Goal: Information Seeking & Learning: Learn about a topic

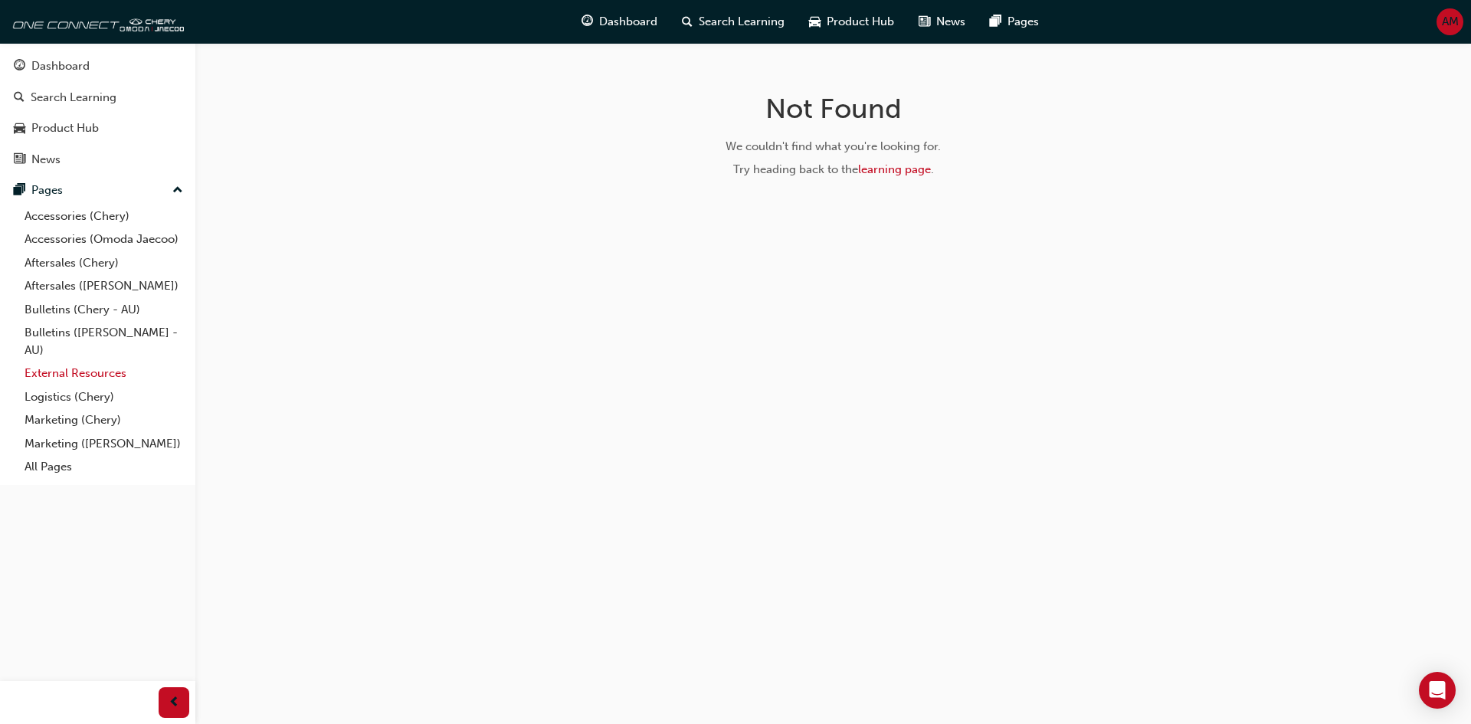
click at [96, 375] on link "External Resources" at bounding box center [103, 374] width 171 height 24
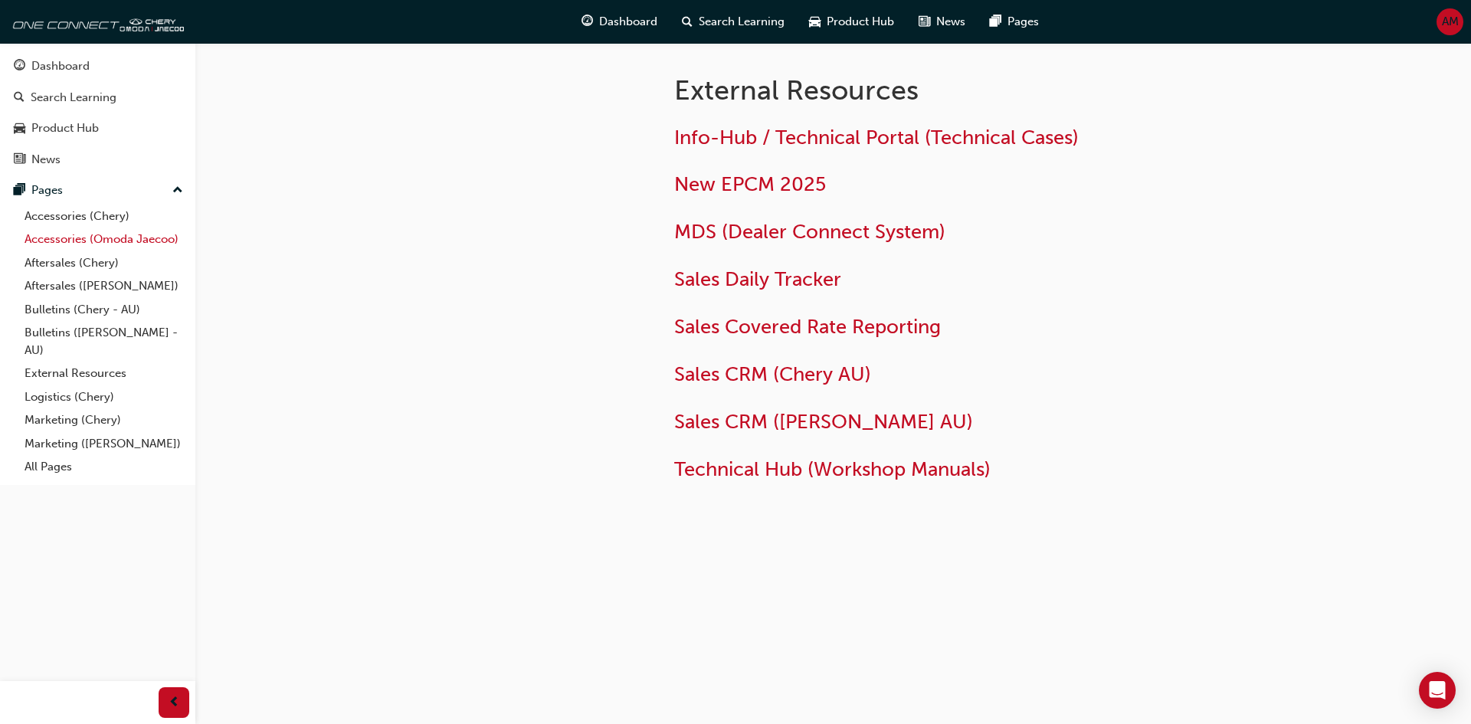
click at [71, 236] on link "Accessories (Omoda Jaecoo)" at bounding box center [103, 239] width 171 height 24
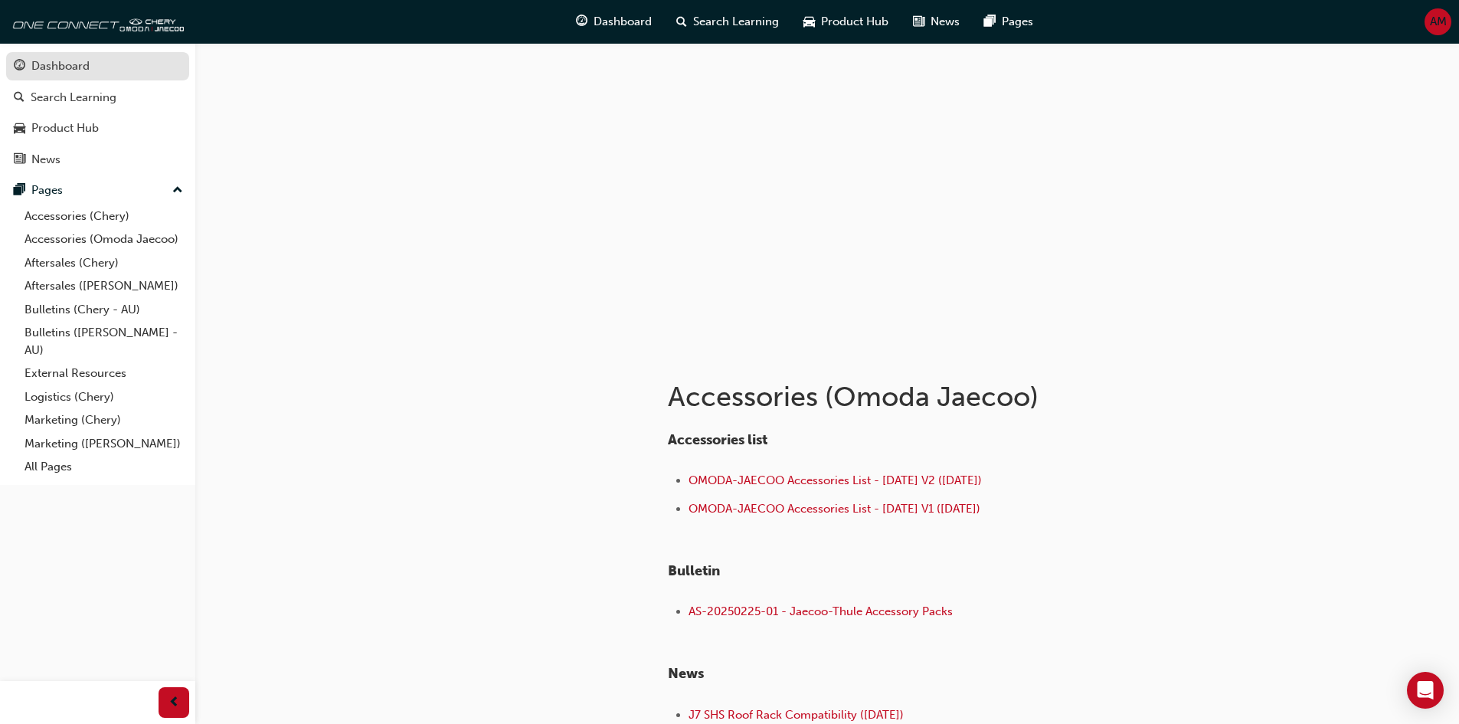
click at [67, 78] on link "Dashboard" at bounding box center [97, 66] width 183 height 28
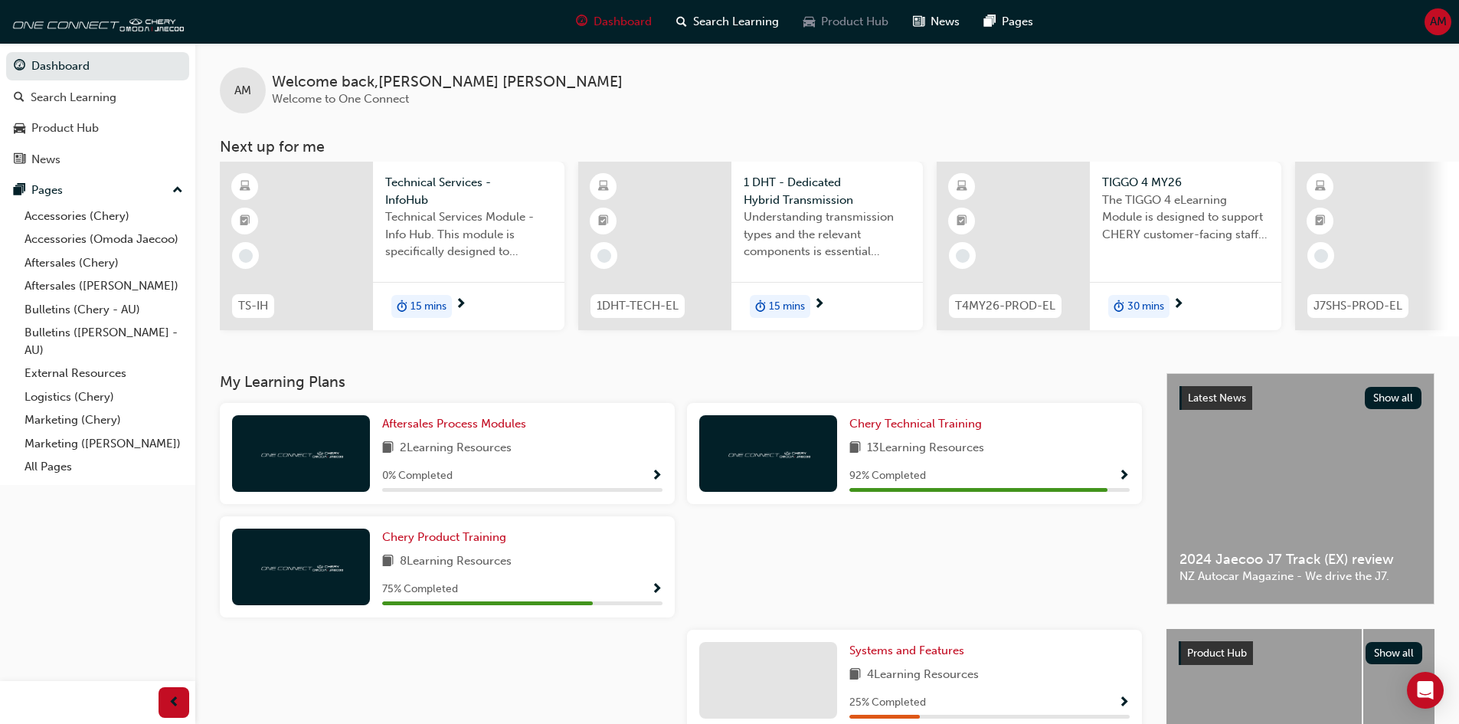
click at [822, 21] on span "Product Hub" at bounding box center [854, 22] width 67 height 18
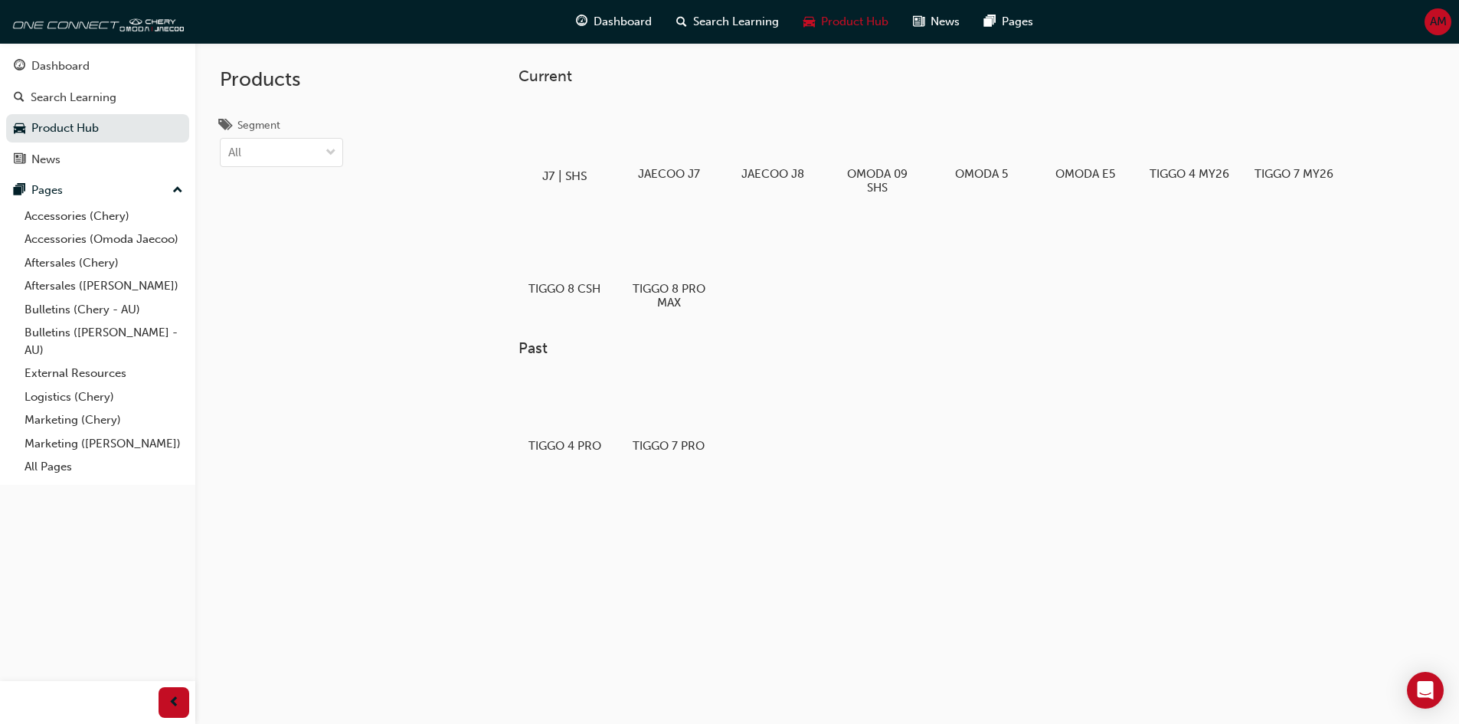
click at [569, 126] on div at bounding box center [564, 131] width 85 height 61
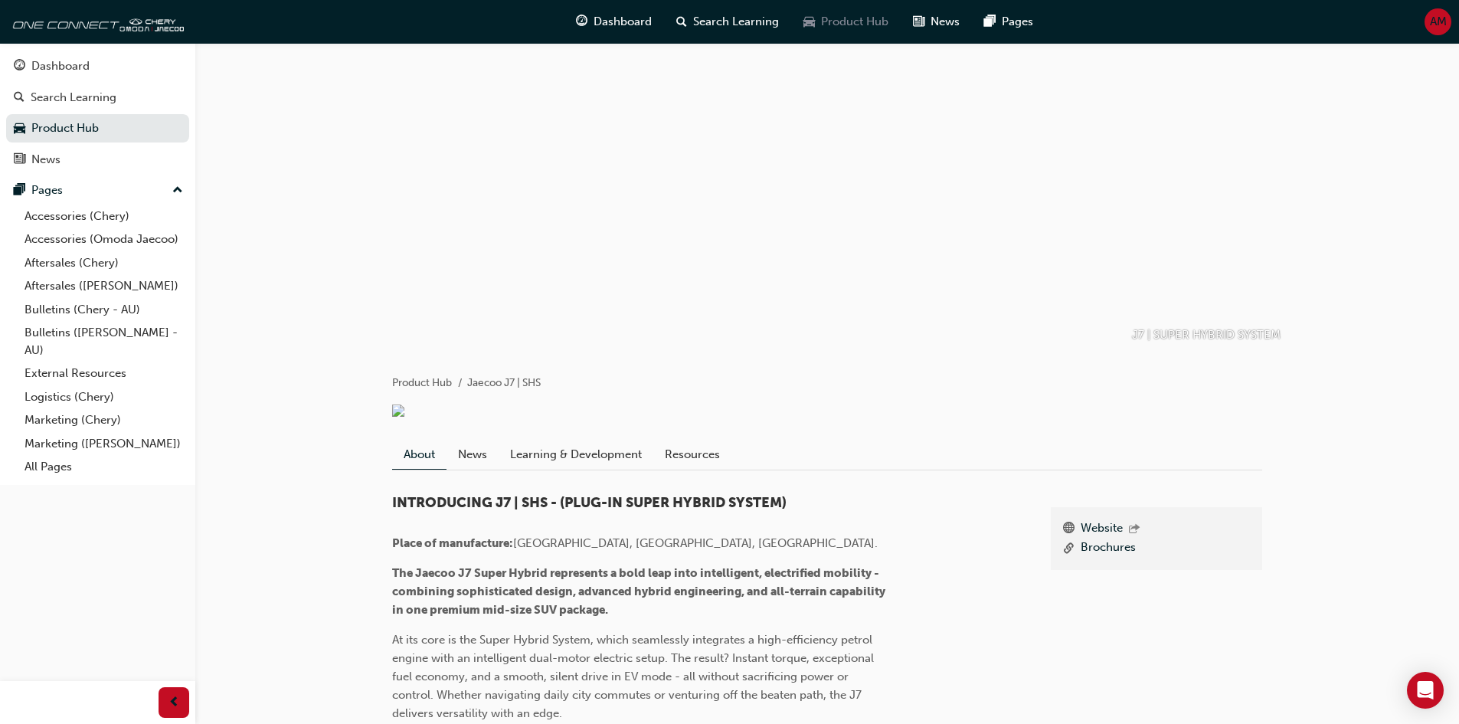
click at [833, 22] on span "Product Hub" at bounding box center [854, 22] width 67 height 18
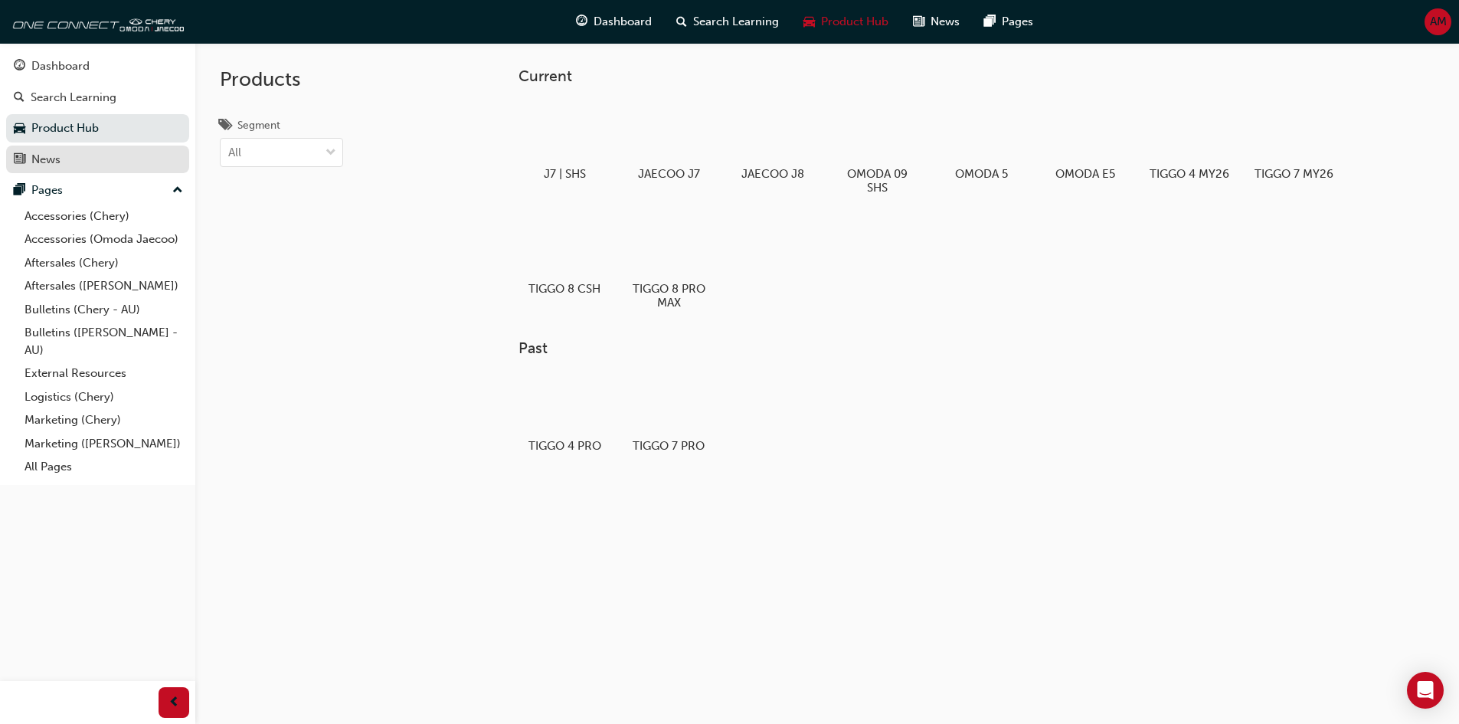
click at [93, 160] on div "News" at bounding box center [98, 159] width 168 height 19
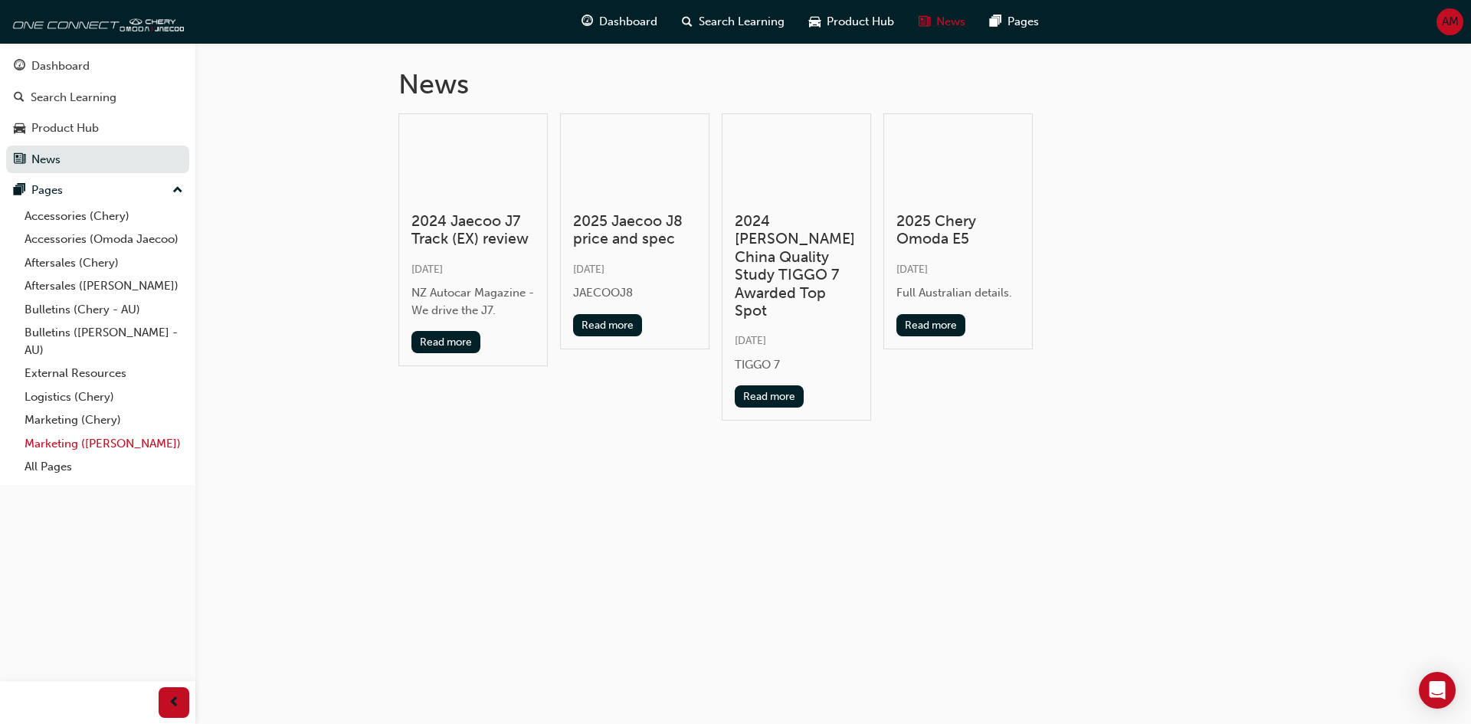
click at [70, 449] on link "Marketing ([PERSON_NAME])" at bounding box center [103, 444] width 171 height 24
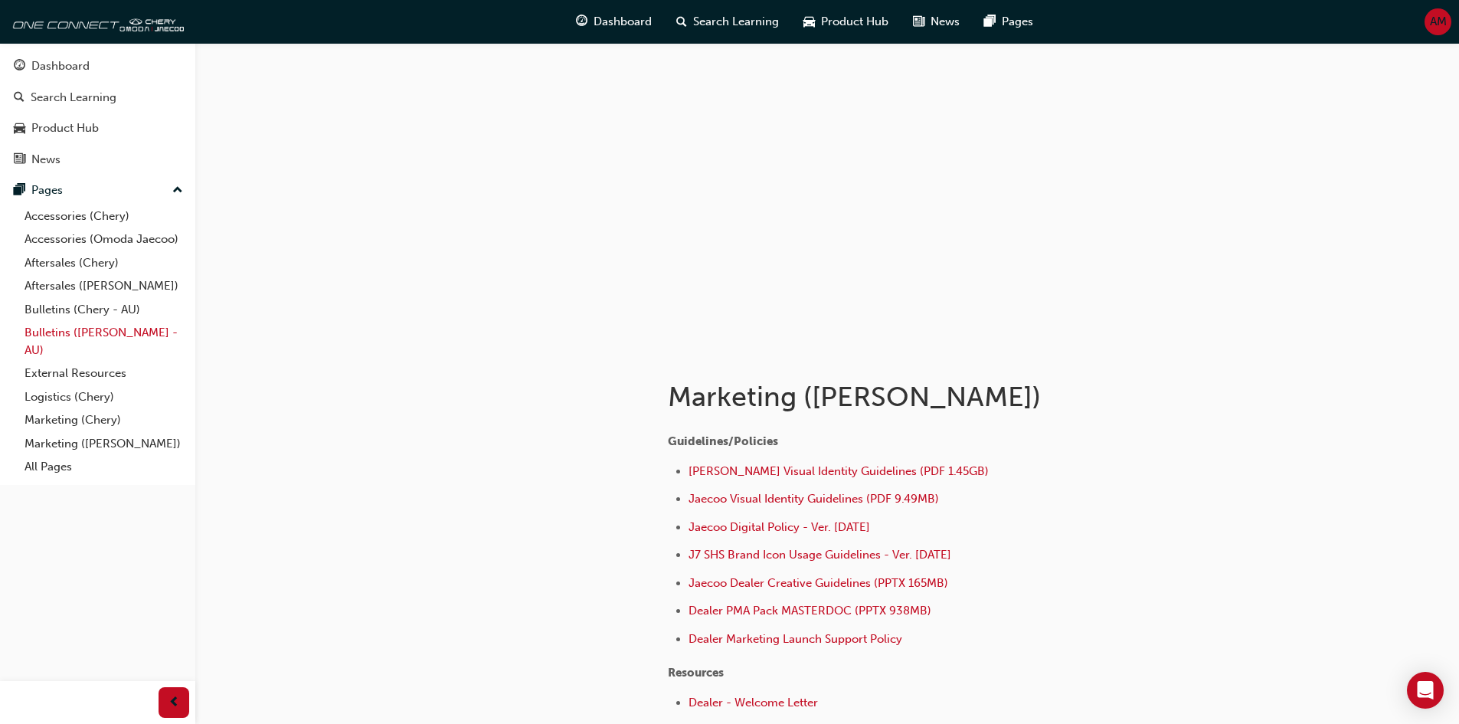
click at [74, 335] on link "Bulletins ([PERSON_NAME] - AU)" at bounding box center [103, 341] width 171 height 41
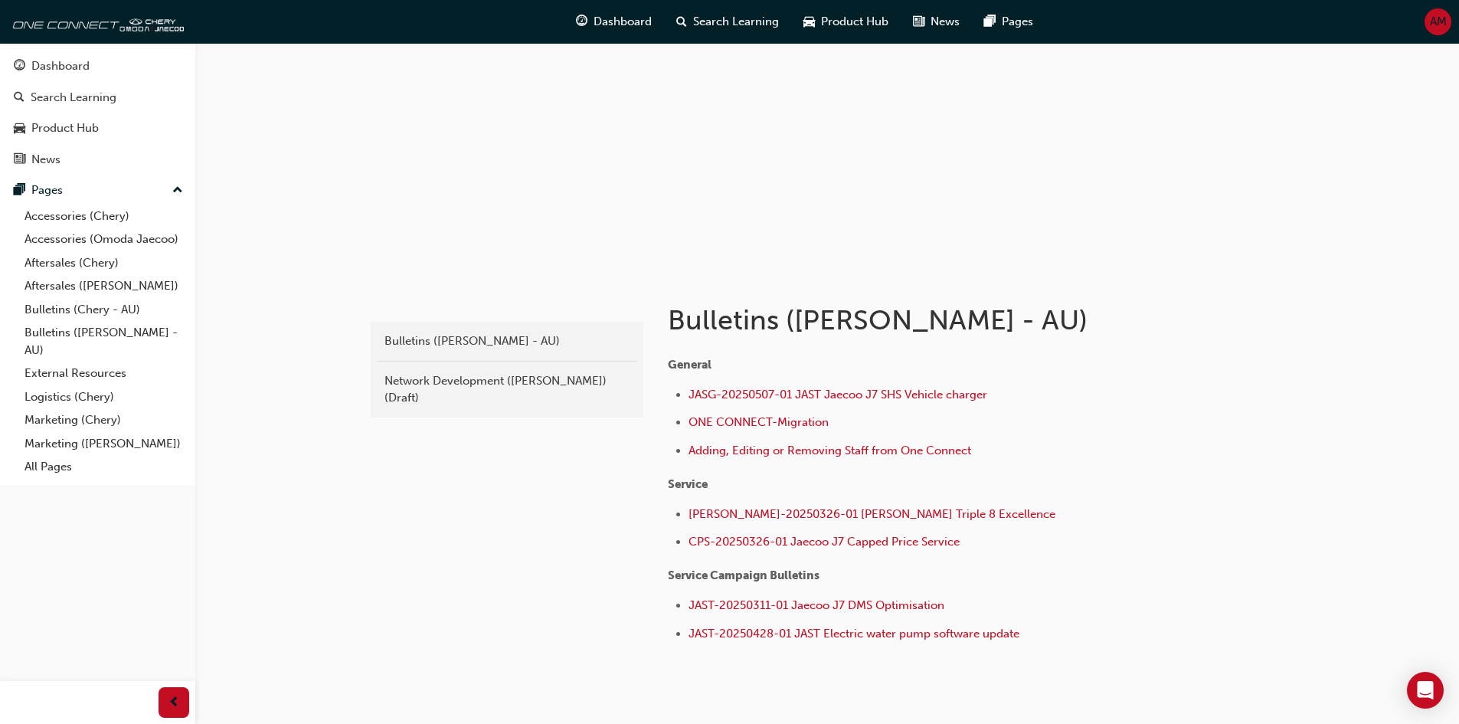
scroll to position [147, 0]
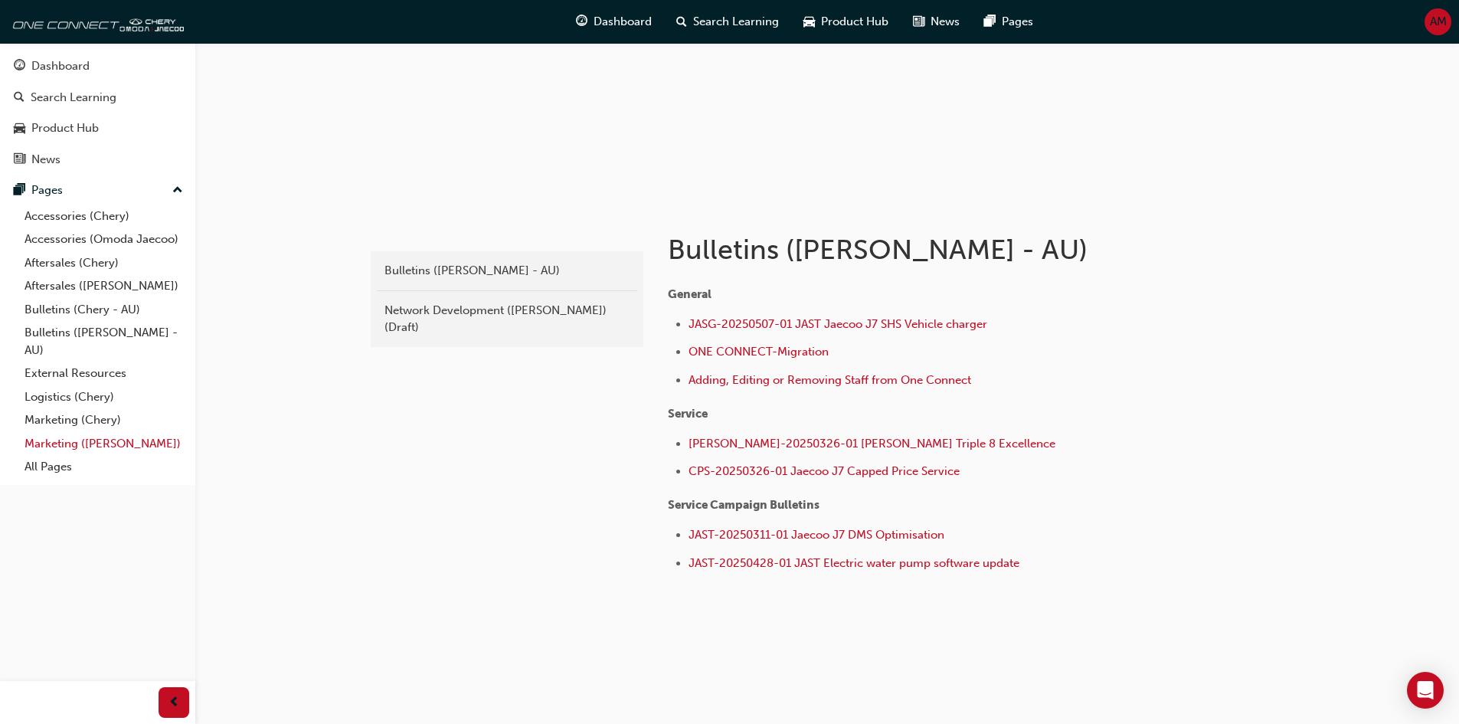
click at [85, 447] on link "Marketing ([PERSON_NAME])" at bounding box center [103, 444] width 171 height 24
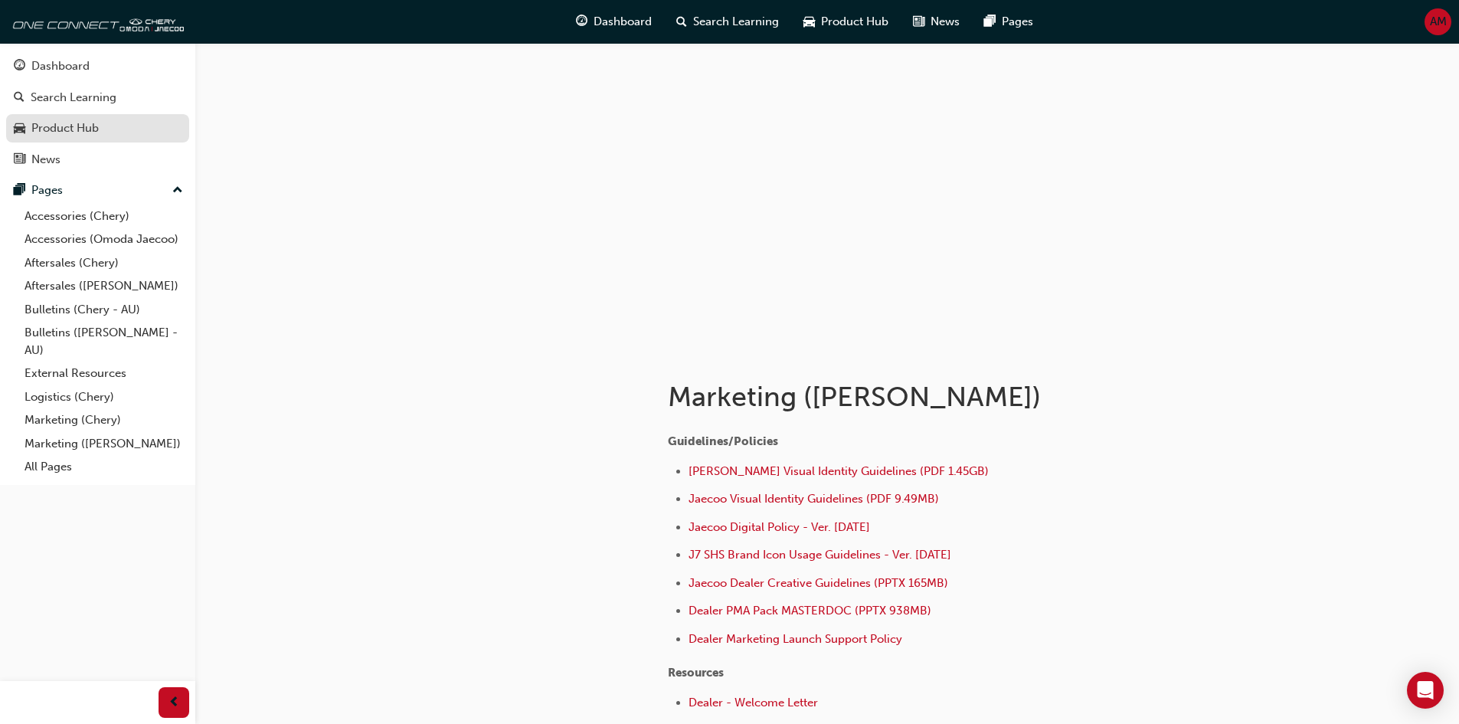
click at [80, 125] on div "Product Hub" at bounding box center [64, 128] width 67 height 18
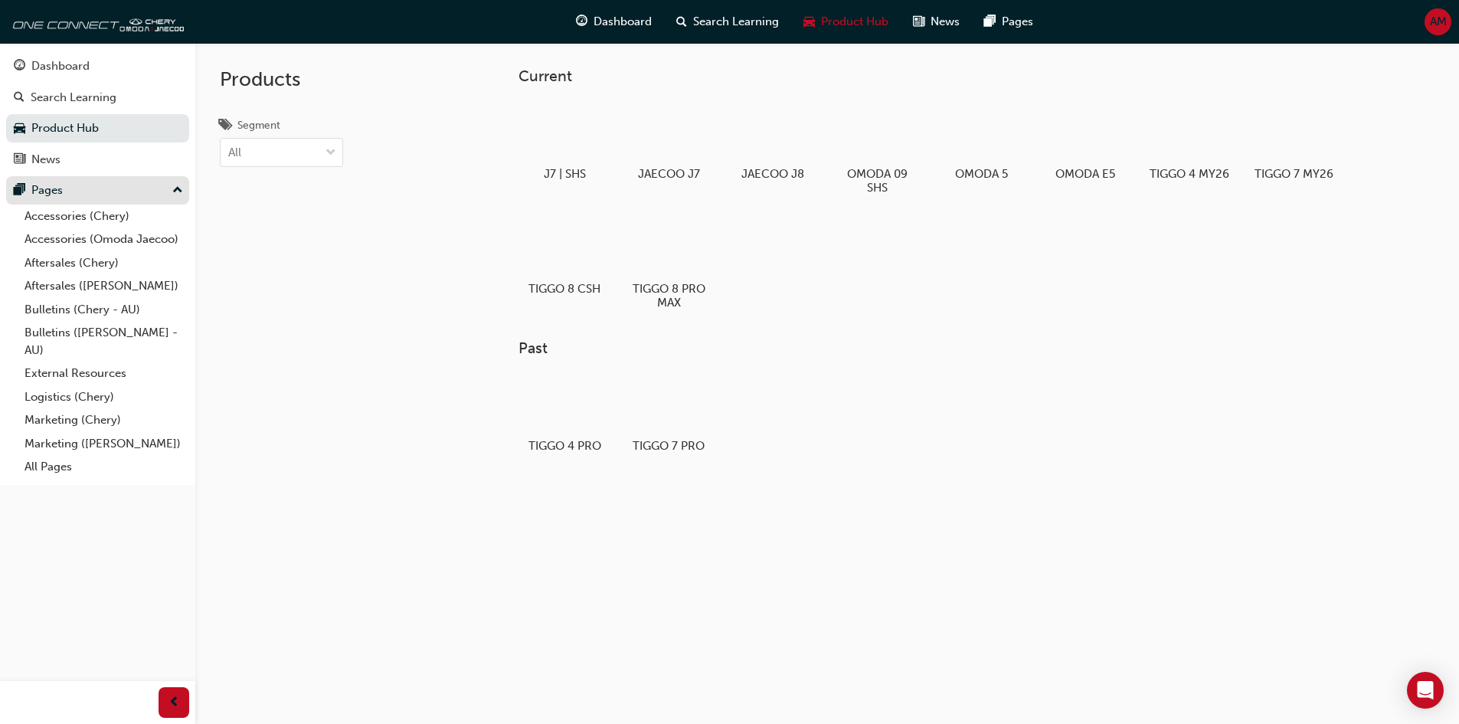
click at [70, 189] on div "Pages" at bounding box center [98, 190] width 168 height 19
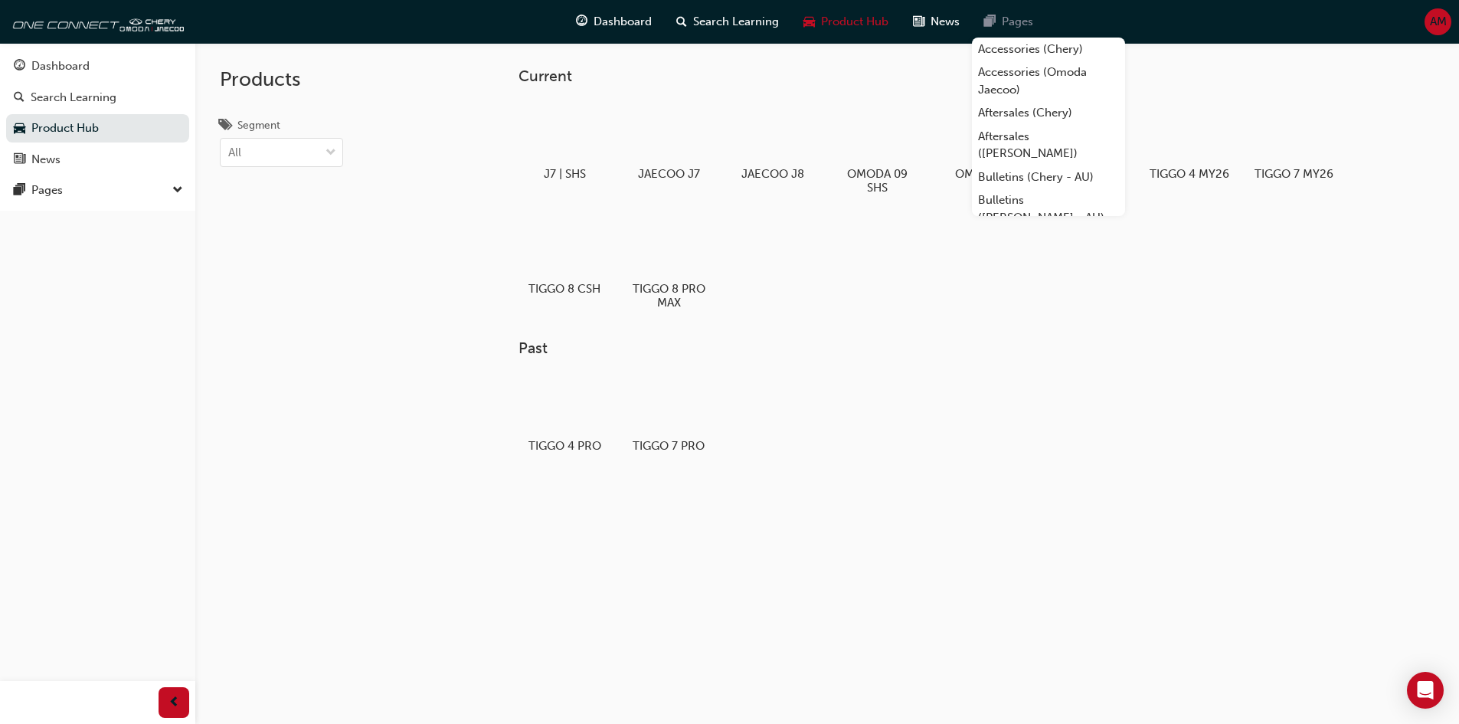
click at [1016, 18] on span "Pages" at bounding box center [1017, 22] width 31 height 18
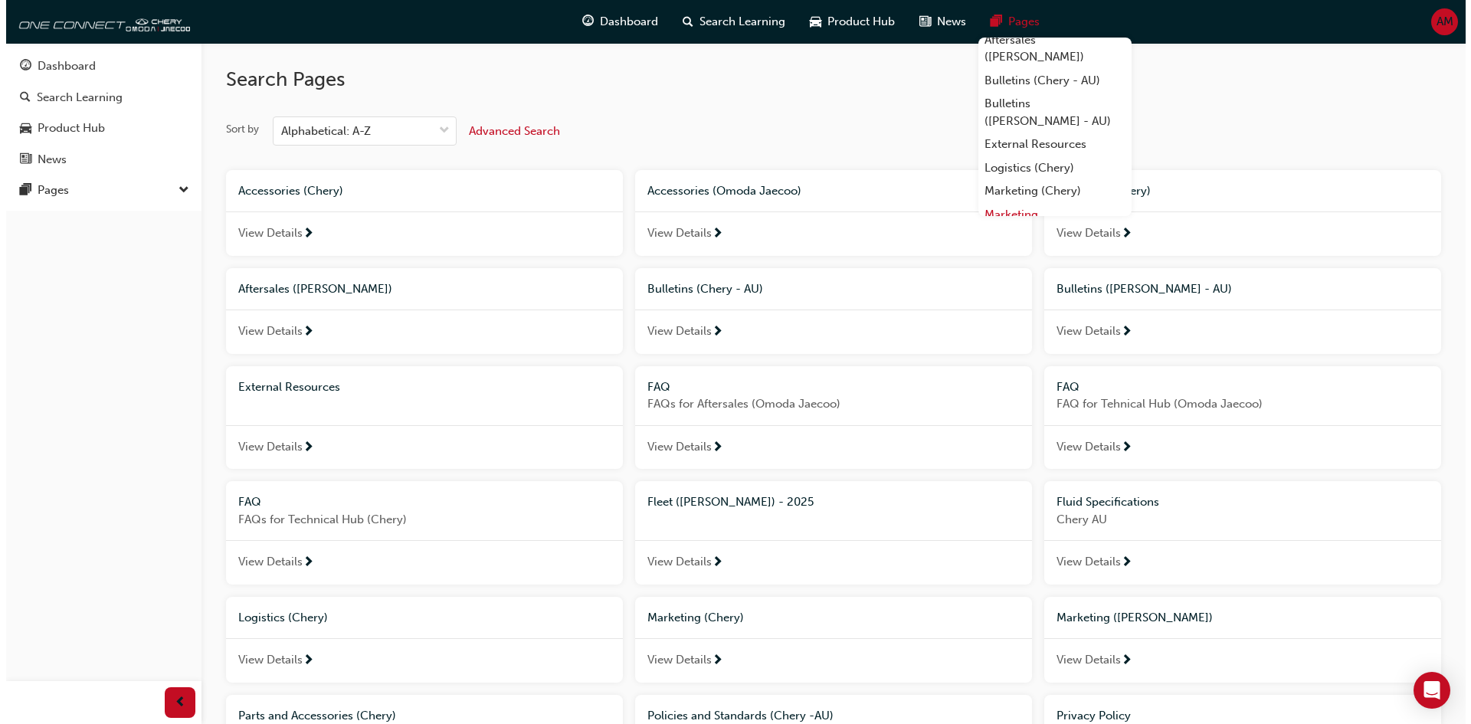
scroll to position [70, 0]
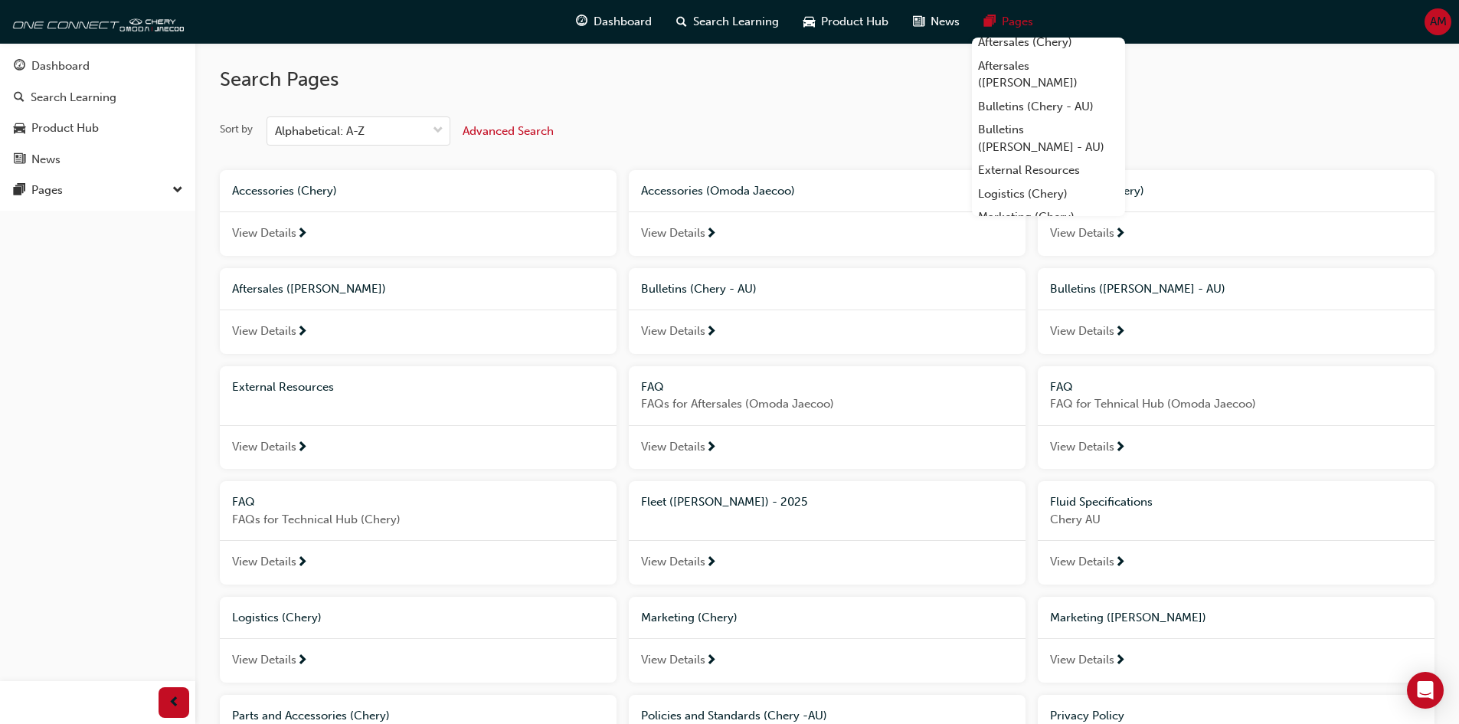
click at [1025, 172] on link "External Resources" at bounding box center [1048, 171] width 153 height 24
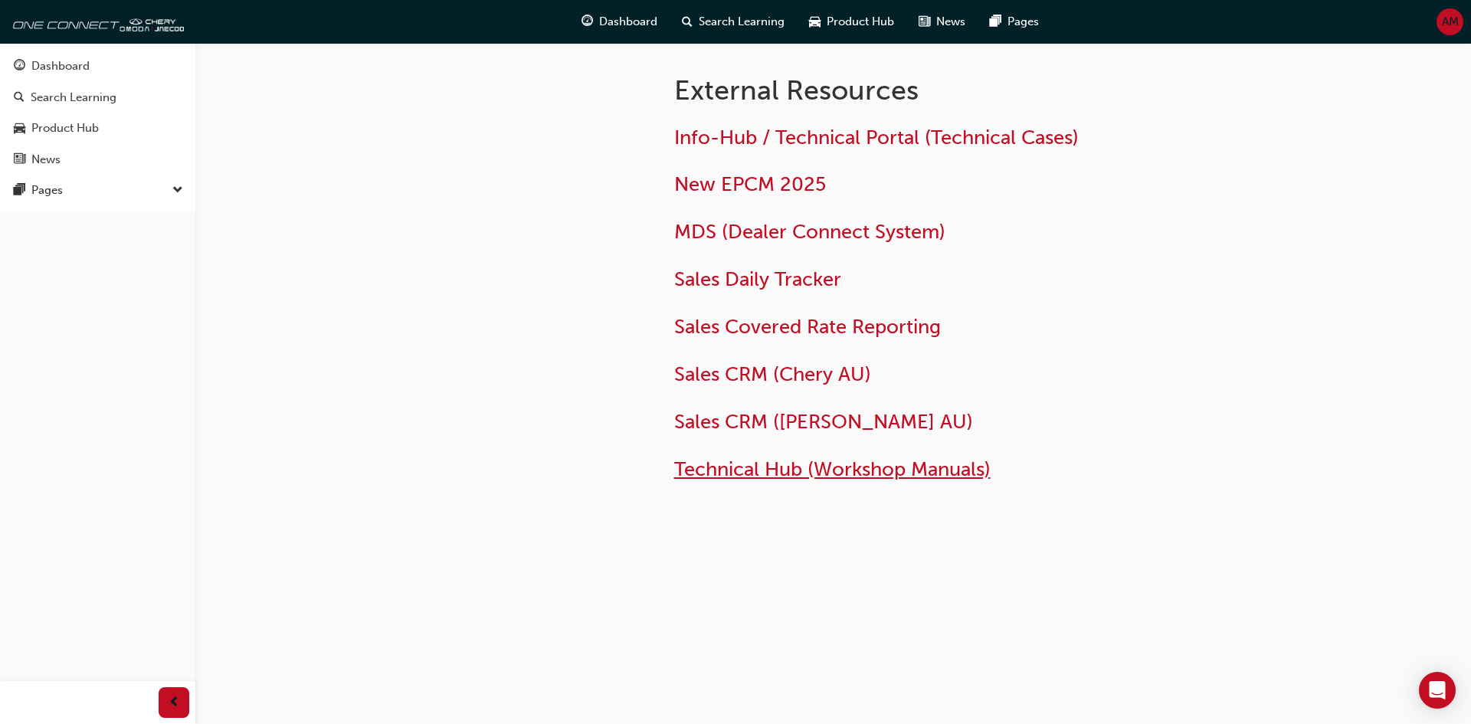
click at [781, 473] on span "Technical Hub (Workshop Manuals)" at bounding box center [832, 469] width 316 height 24
